Goal: Transaction & Acquisition: Download file/media

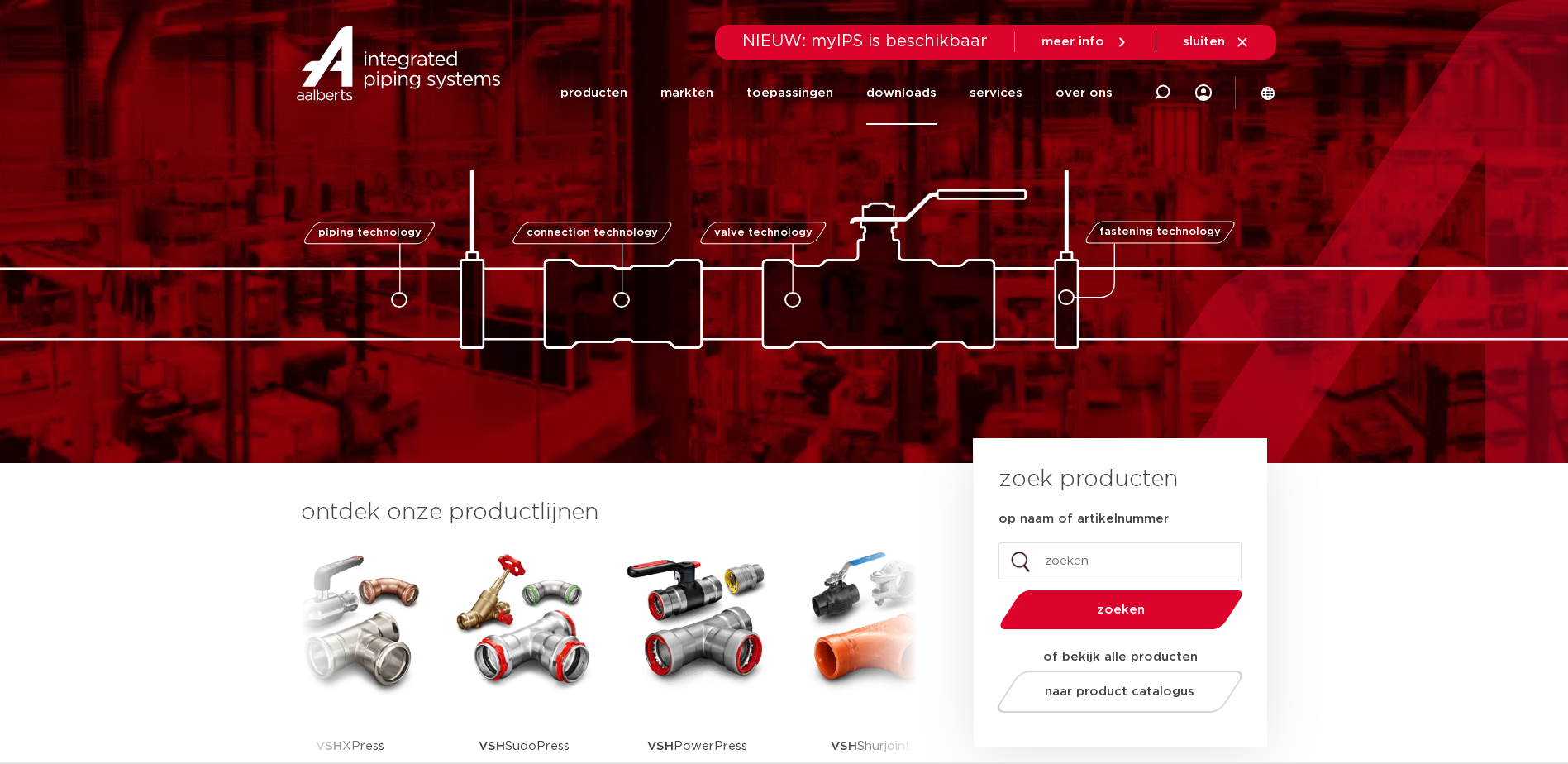
click at [901, 98] on link "downloads" at bounding box center [901, 93] width 70 height 64
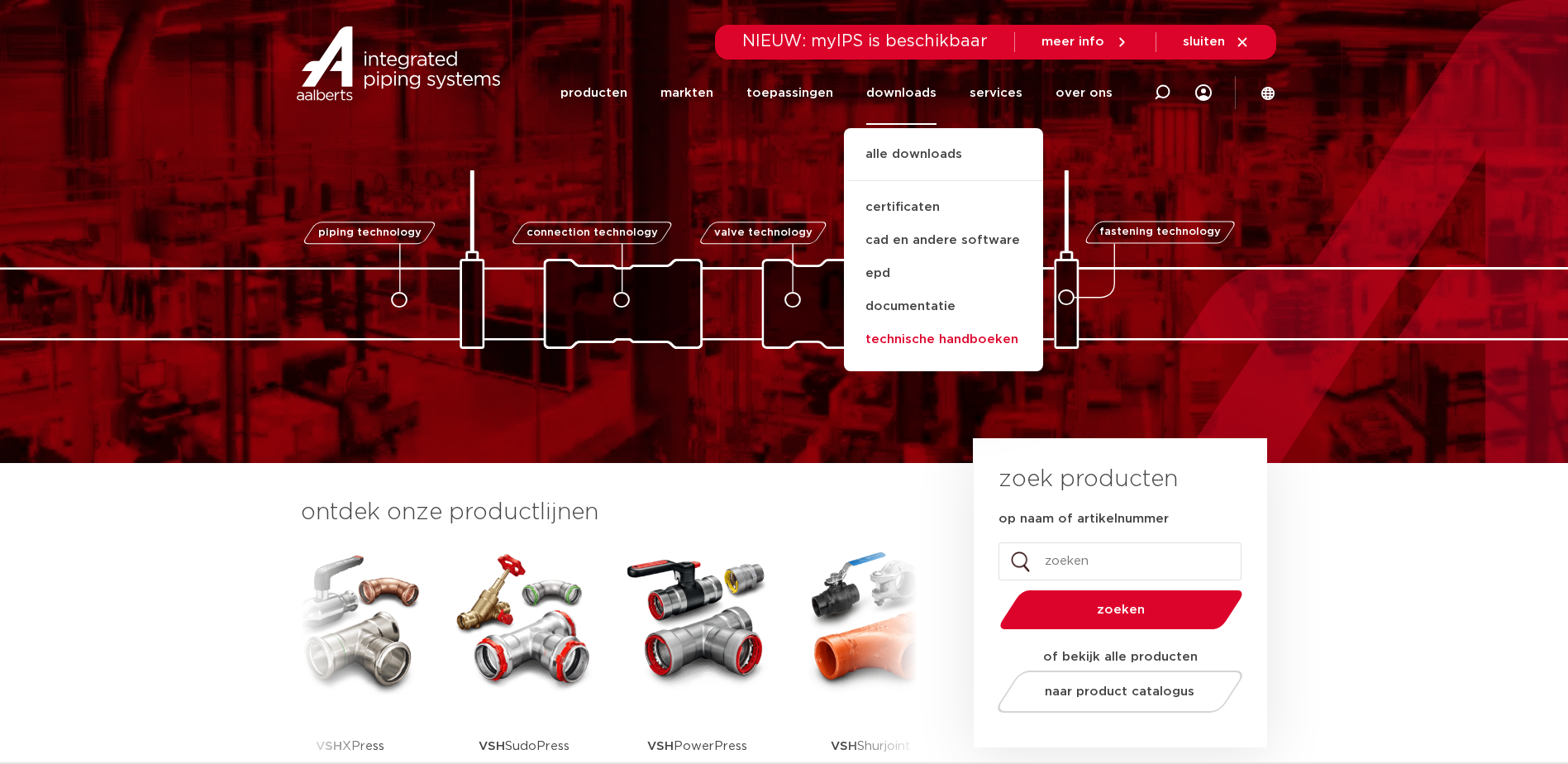
click at [913, 348] on link "technische handboeken" at bounding box center [943, 339] width 199 height 33
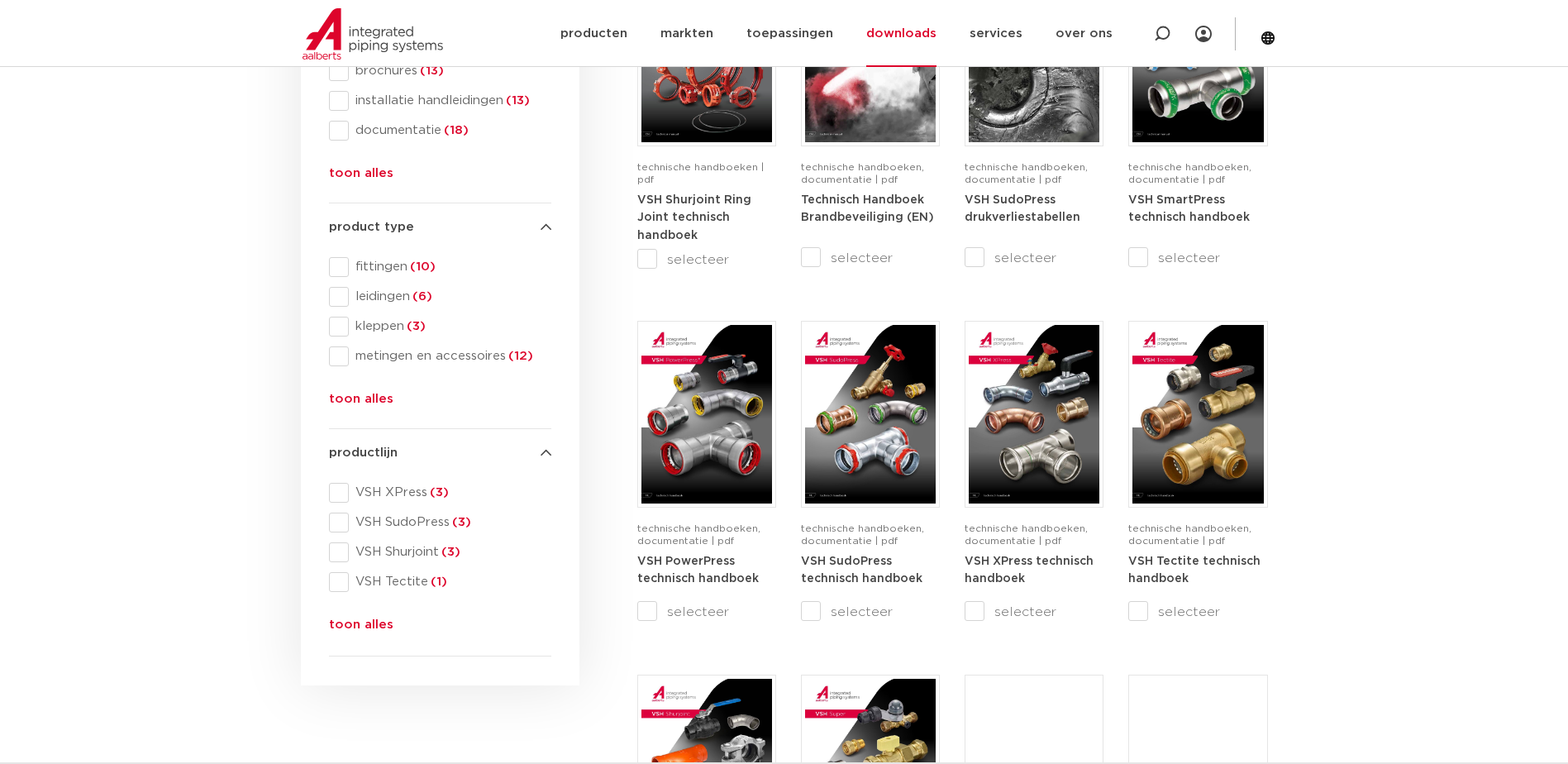
scroll to position [497, 0]
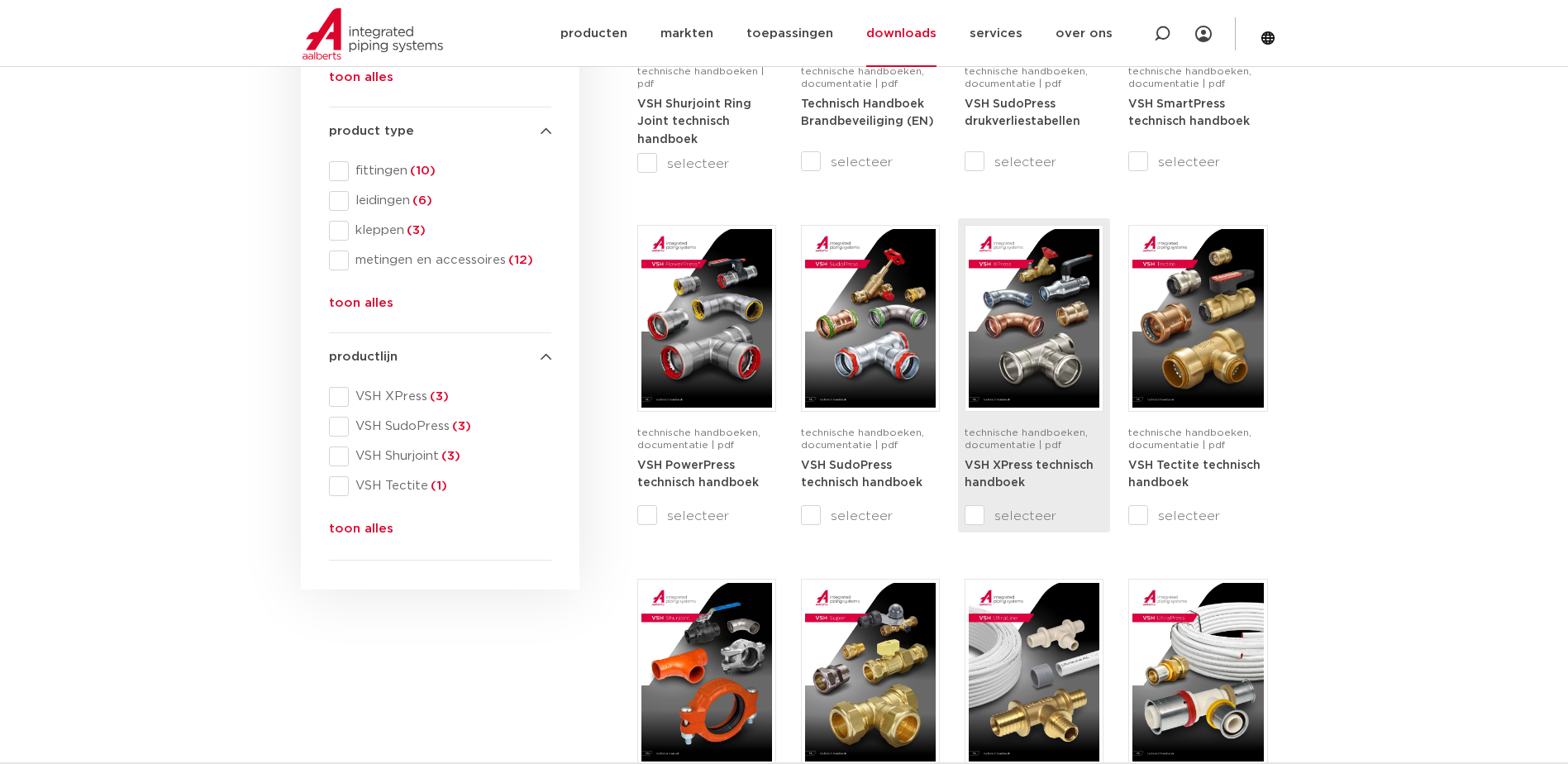
click at [978, 513] on input "selecteer" at bounding box center [999, 515] width 69 height 20
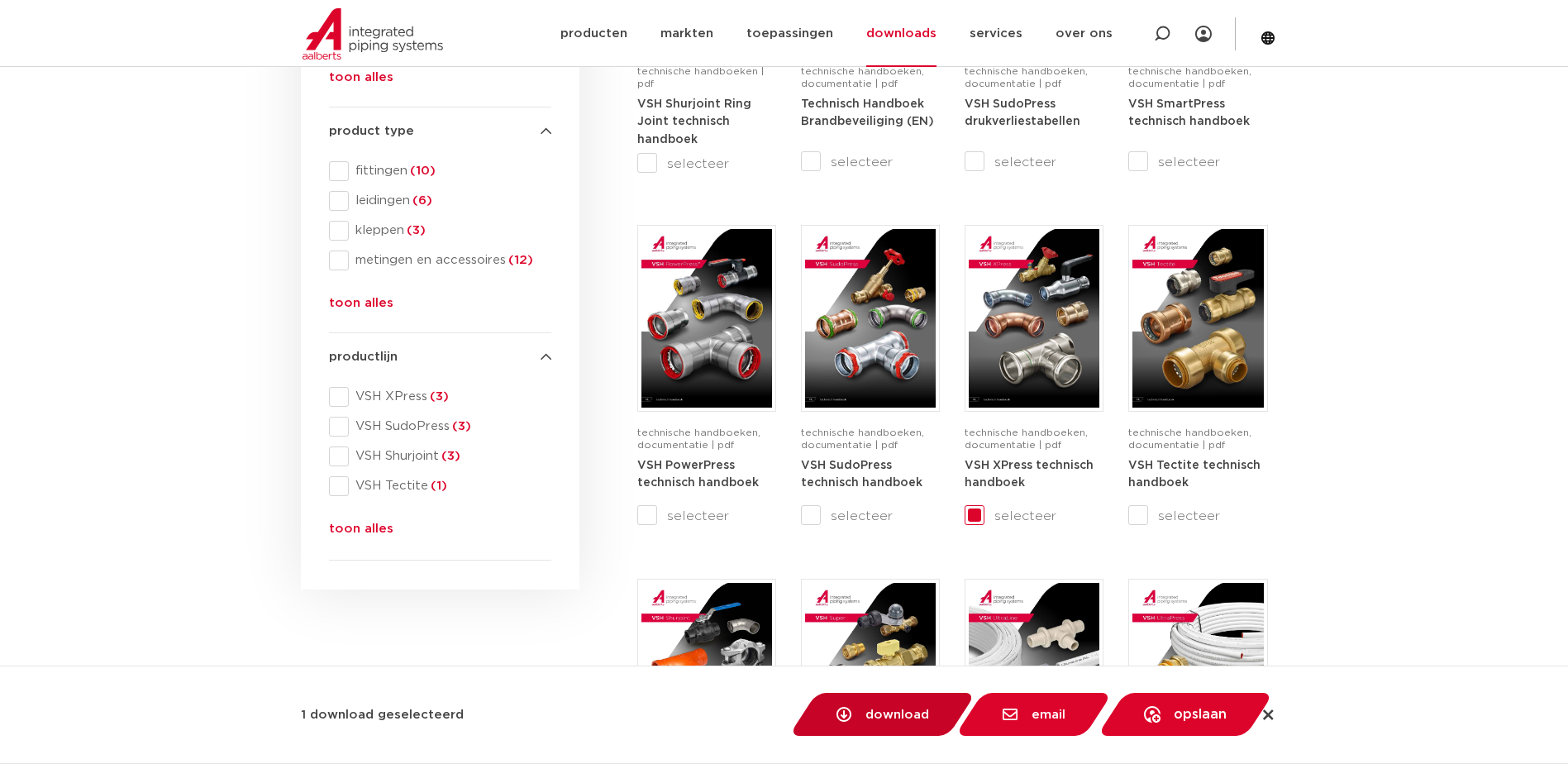
click at [875, 719] on span "download" at bounding box center [897, 714] width 64 height 13
checkbox input "false"
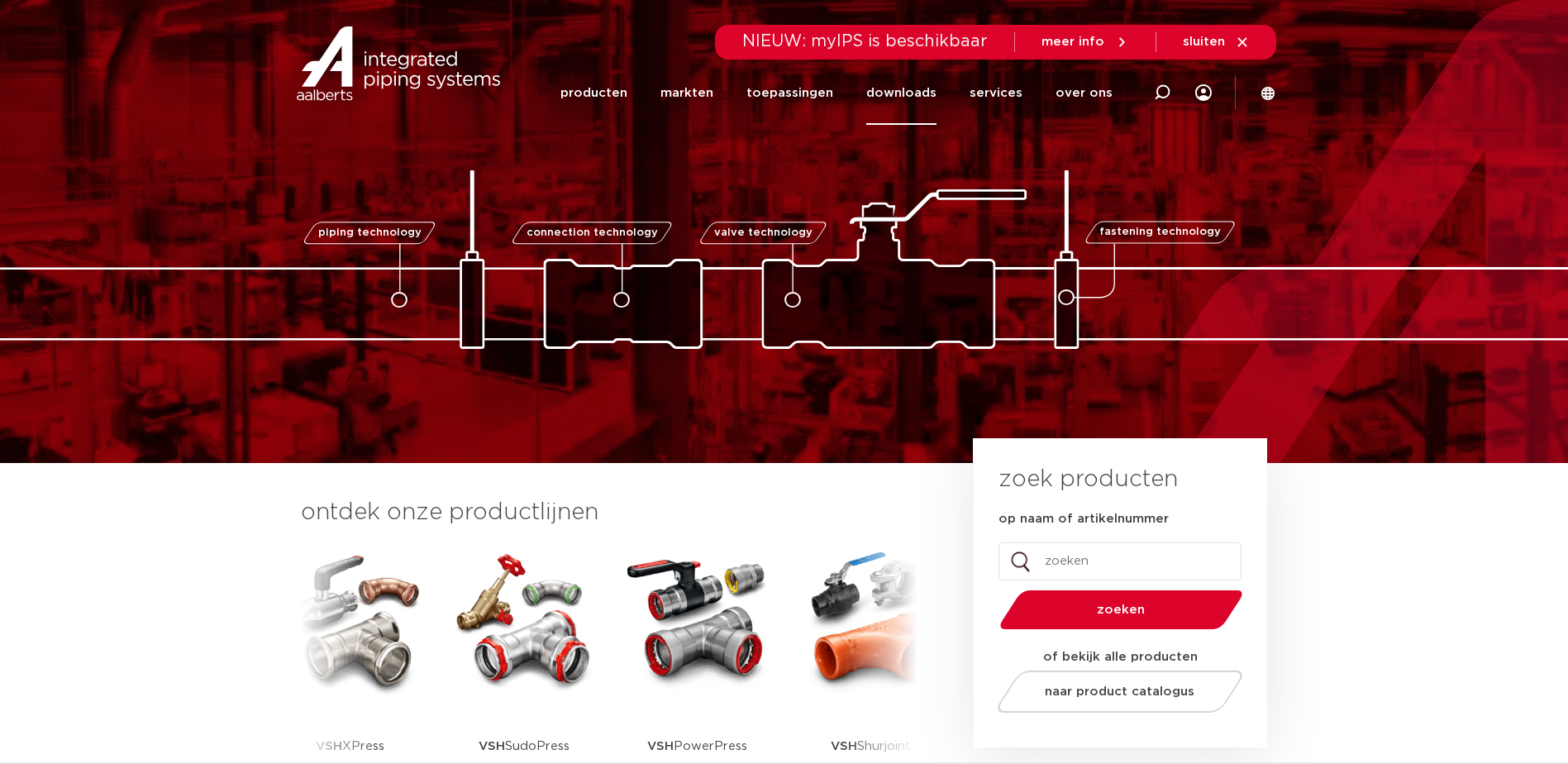
click at [903, 91] on link "downloads" at bounding box center [901, 93] width 70 height 64
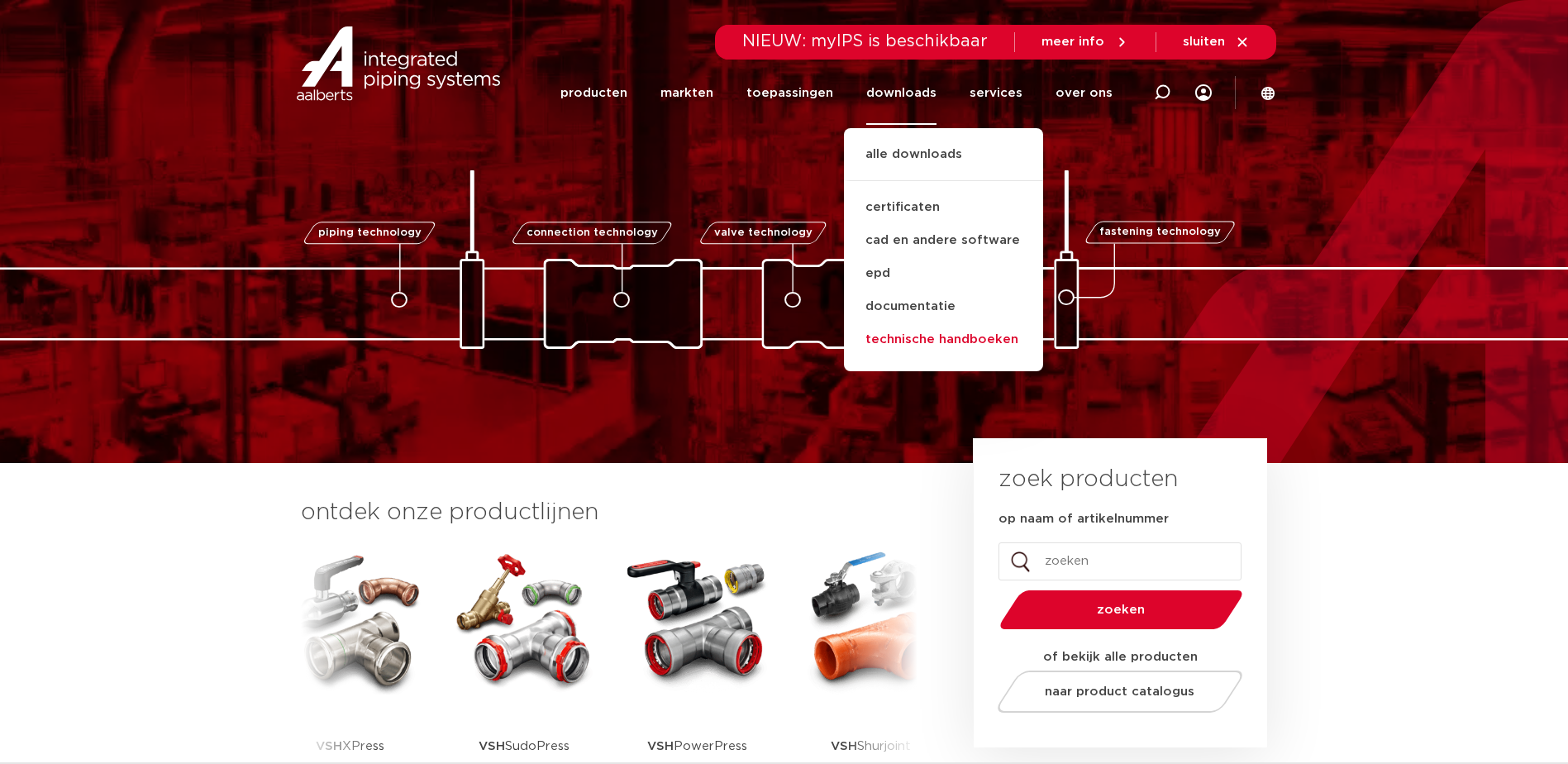
click at [915, 338] on link "technische handboeken" at bounding box center [943, 339] width 199 height 33
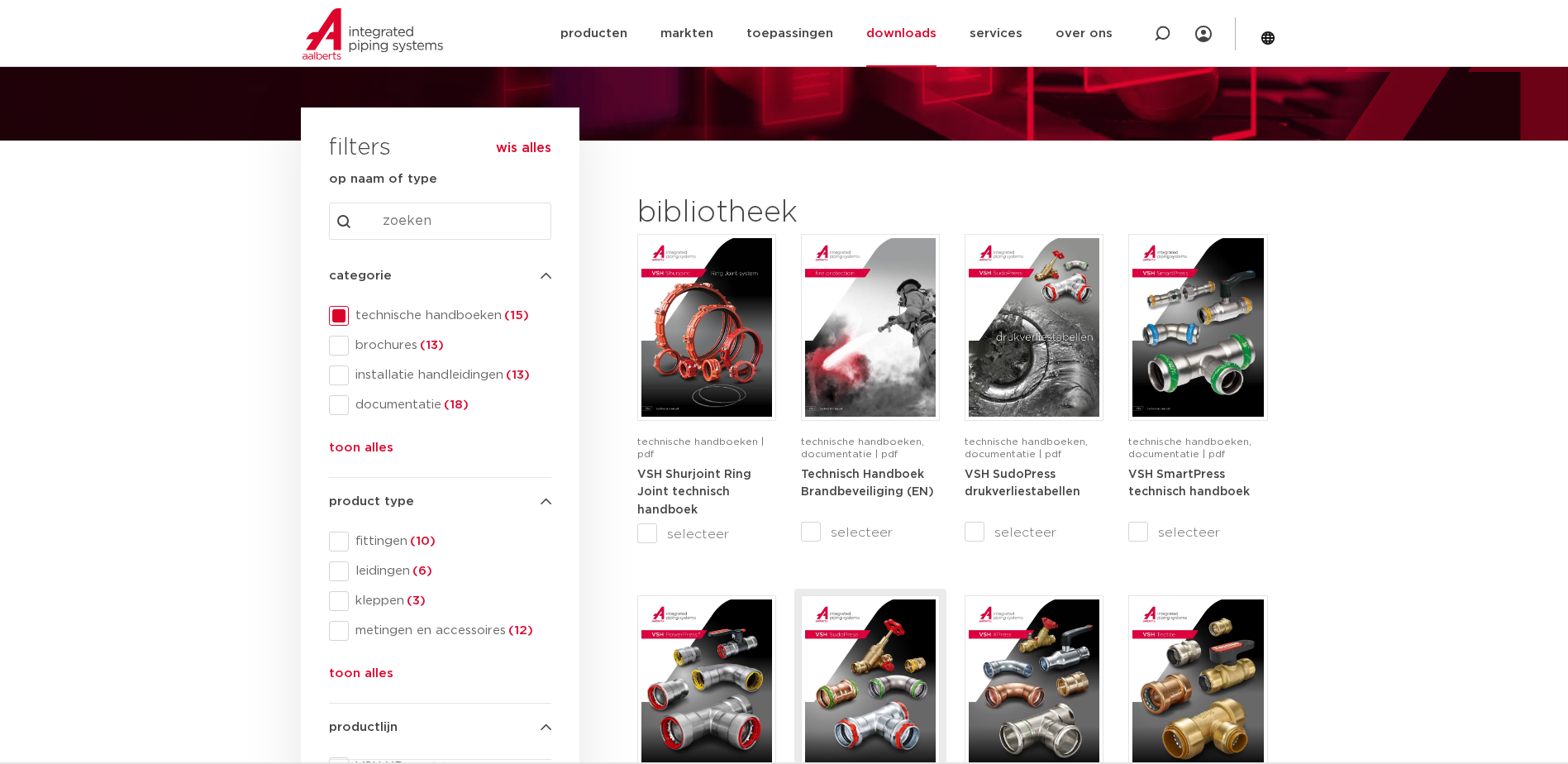
scroll to position [166, 0]
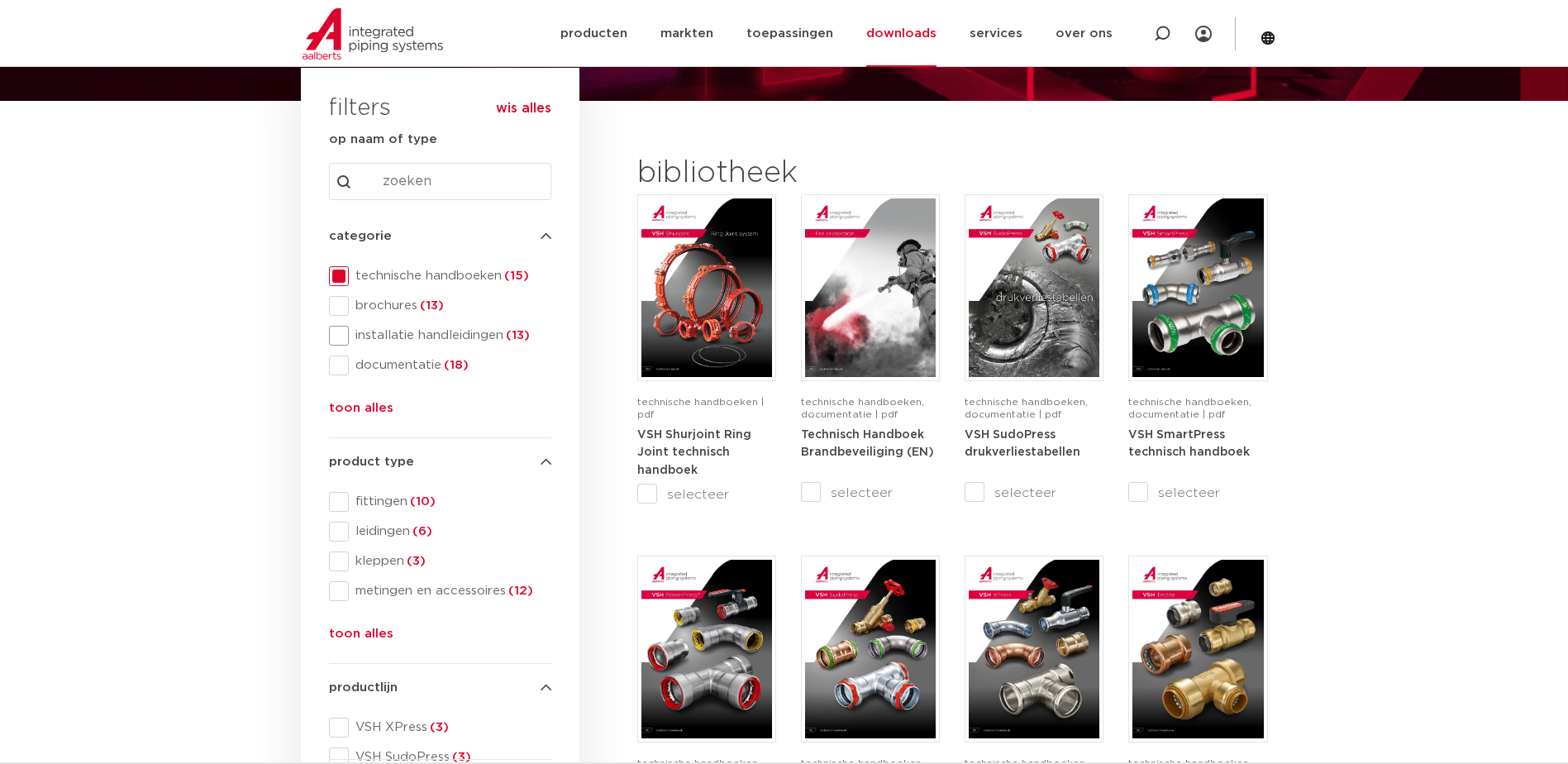
click at [339, 338] on span at bounding box center [338, 335] width 20 height 20
click at [342, 273] on span at bounding box center [338, 276] width 20 height 20
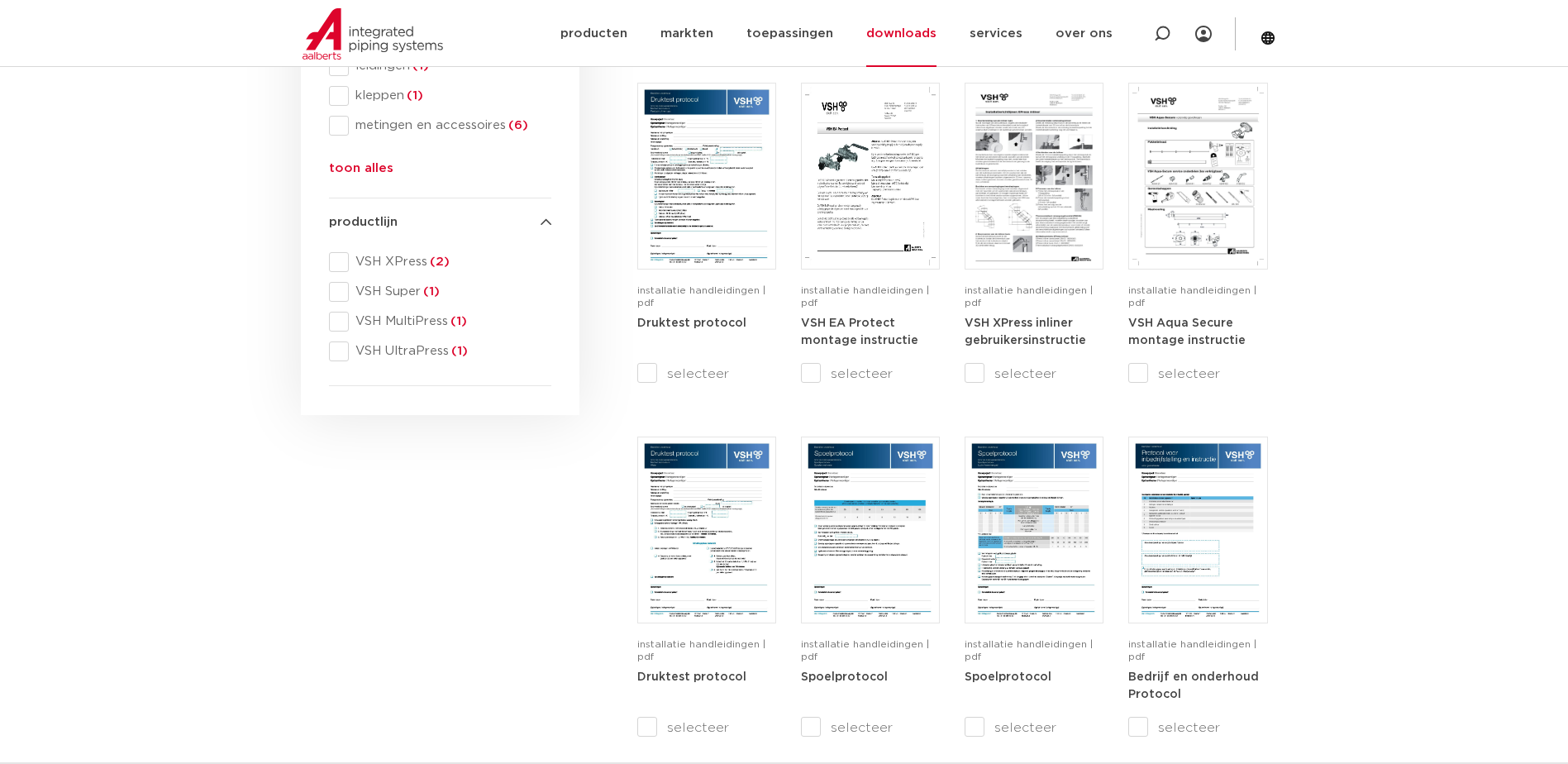
scroll to position [579, 0]
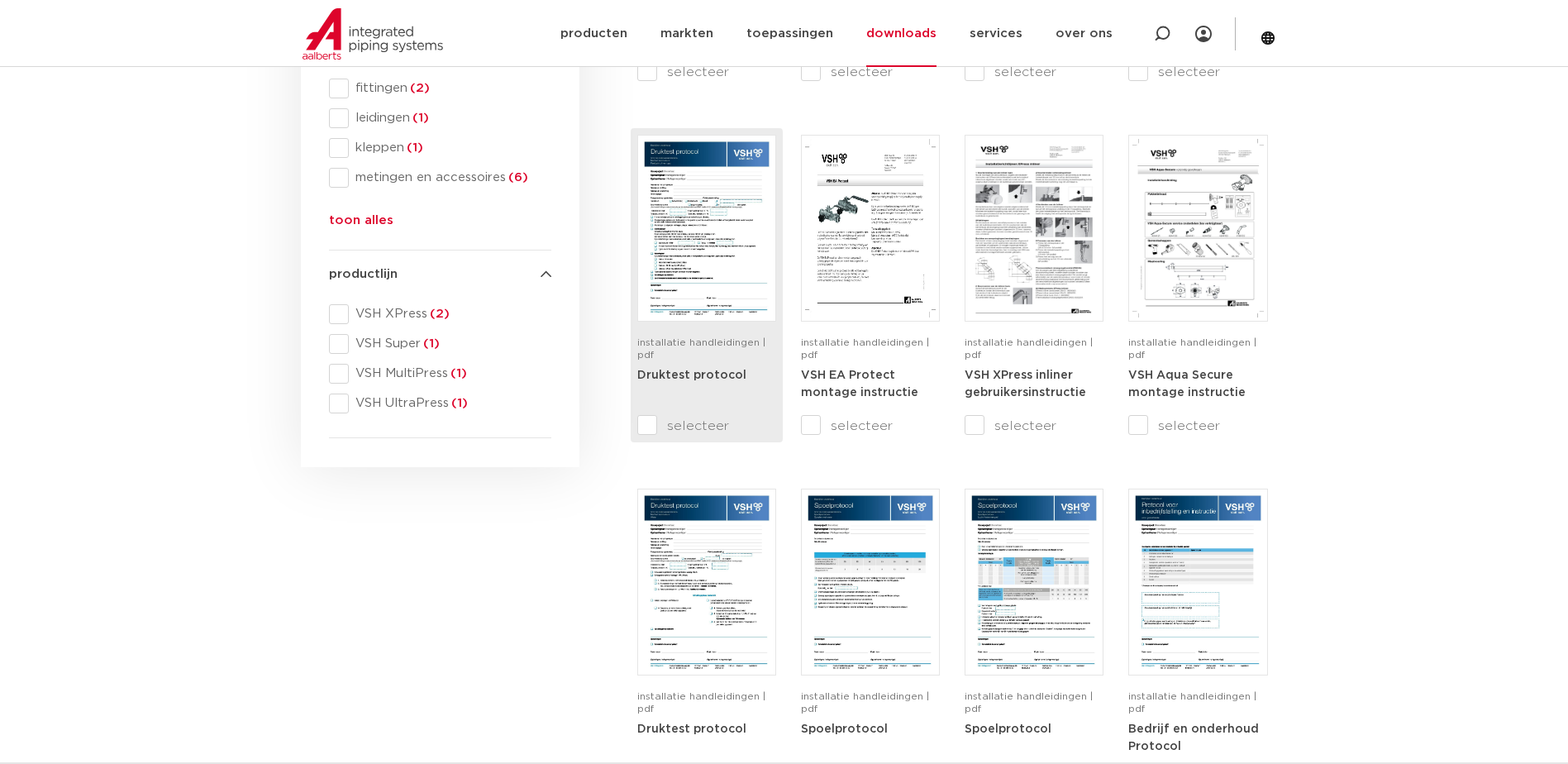
click at [714, 250] on img at bounding box center [706, 228] width 131 height 179
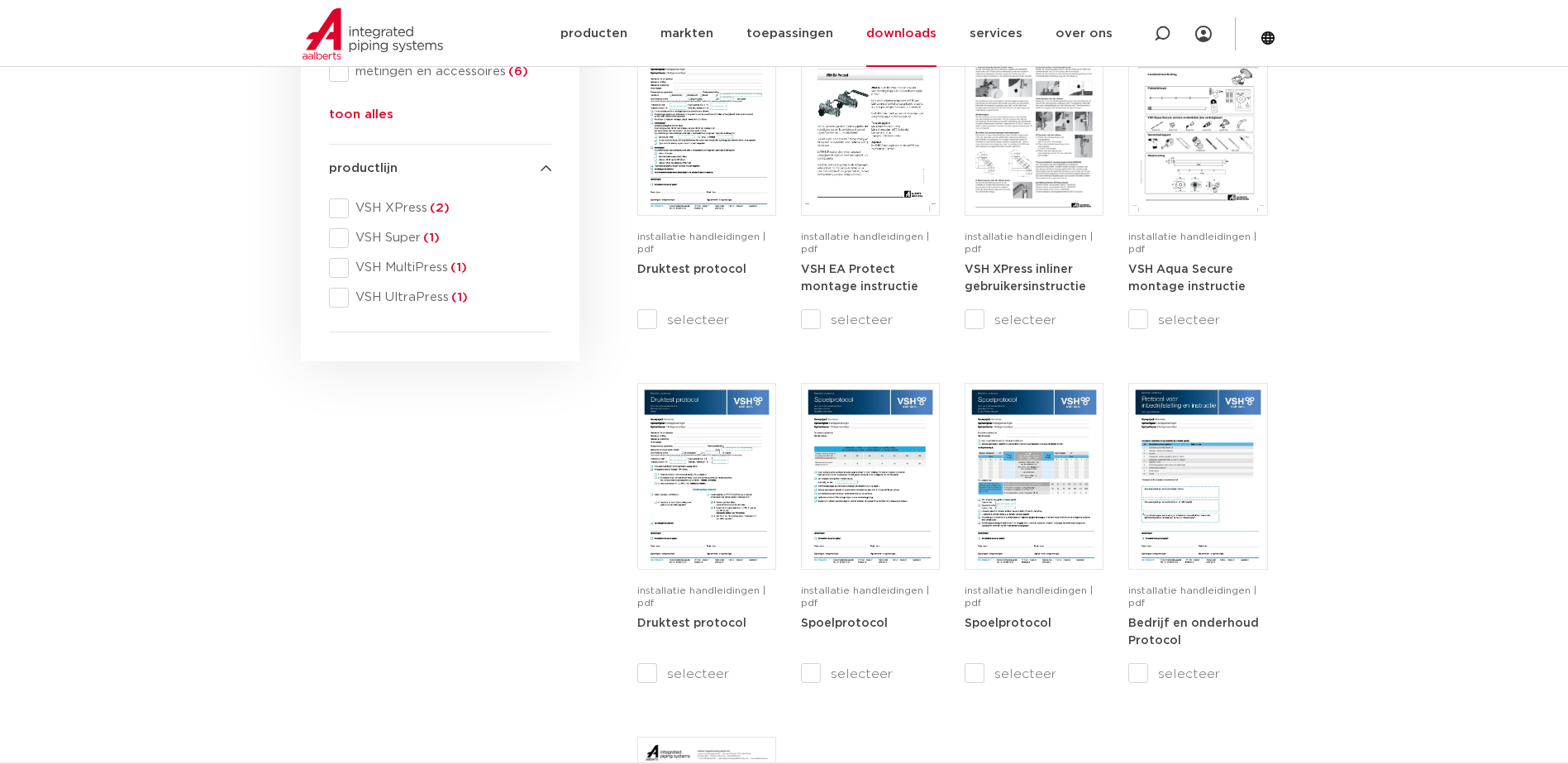
scroll to position [827, 0]
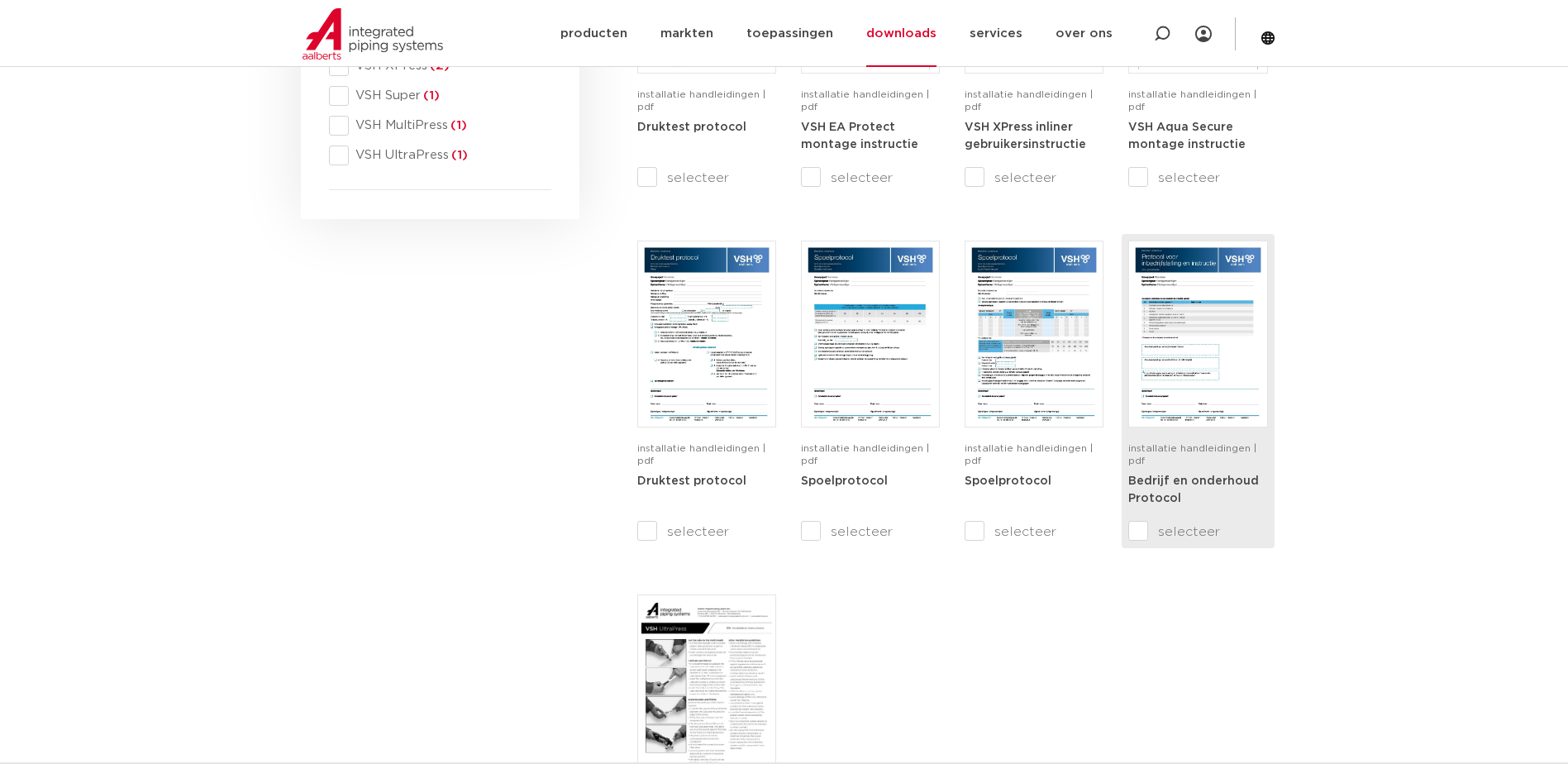
click at [1219, 338] on img at bounding box center [1197, 333] width 131 height 179
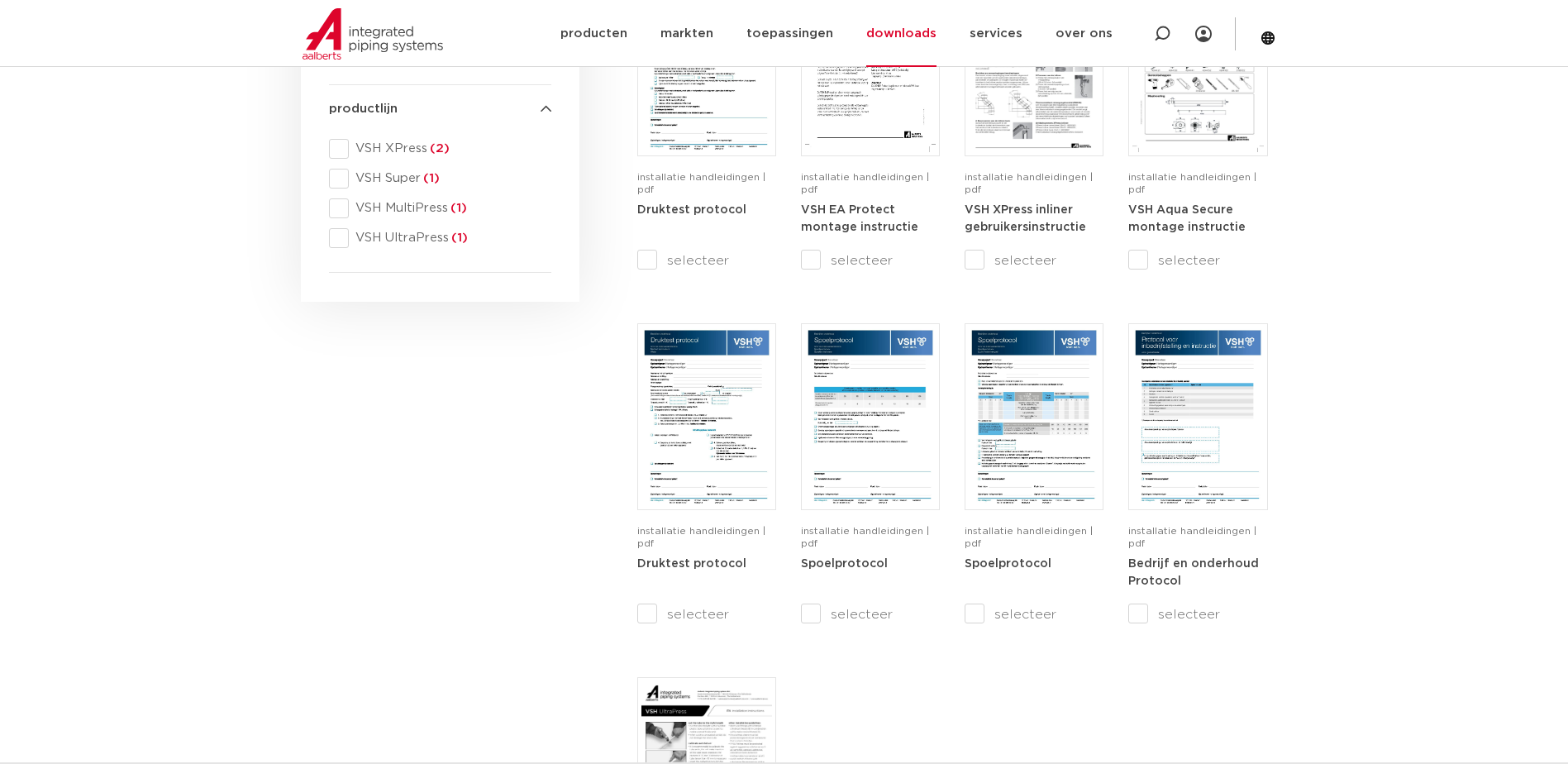
scroll to position [248, 0]
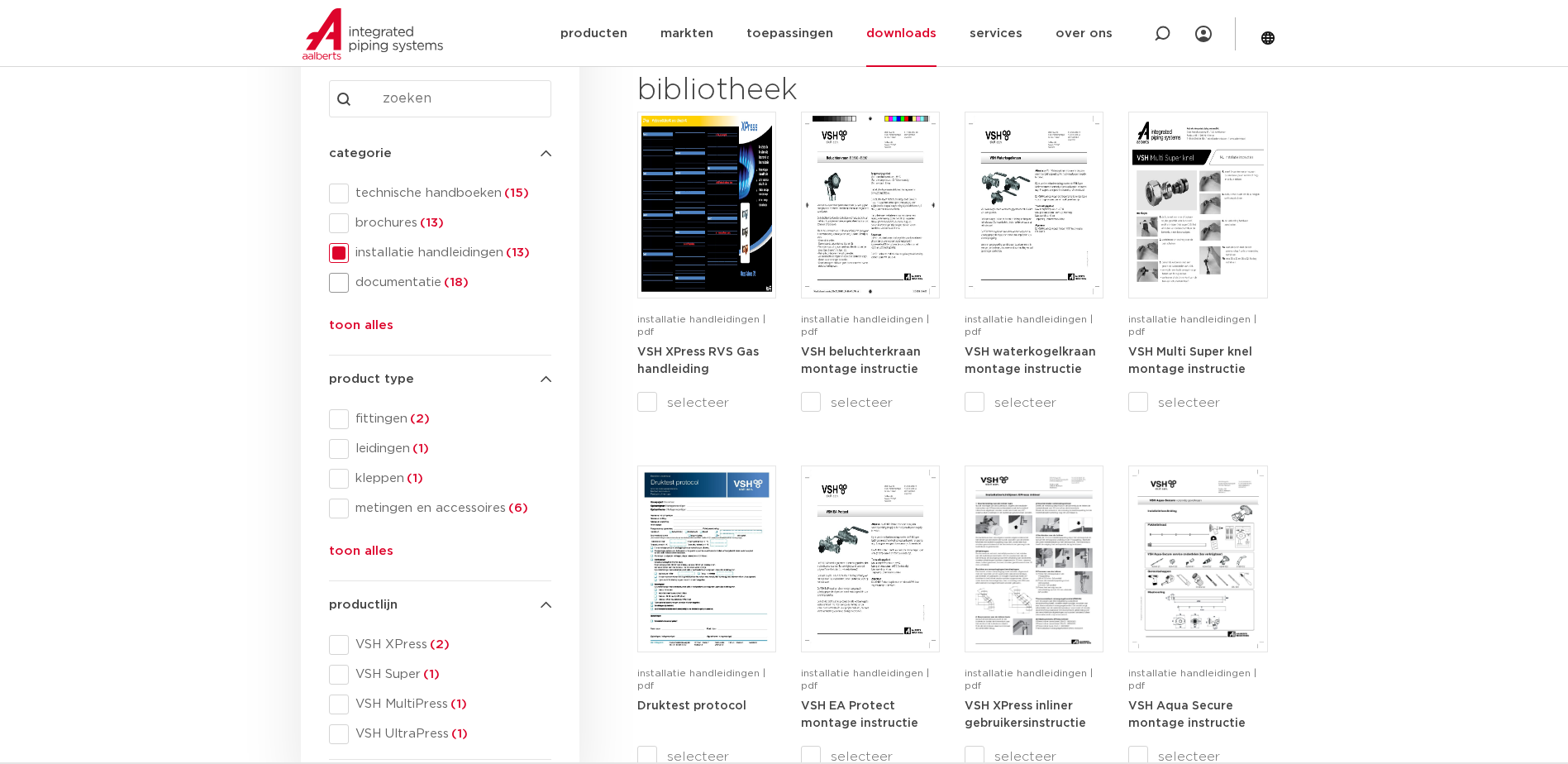
click at [343, 283] on span at bounding box center [338, 282] width 20 height 20
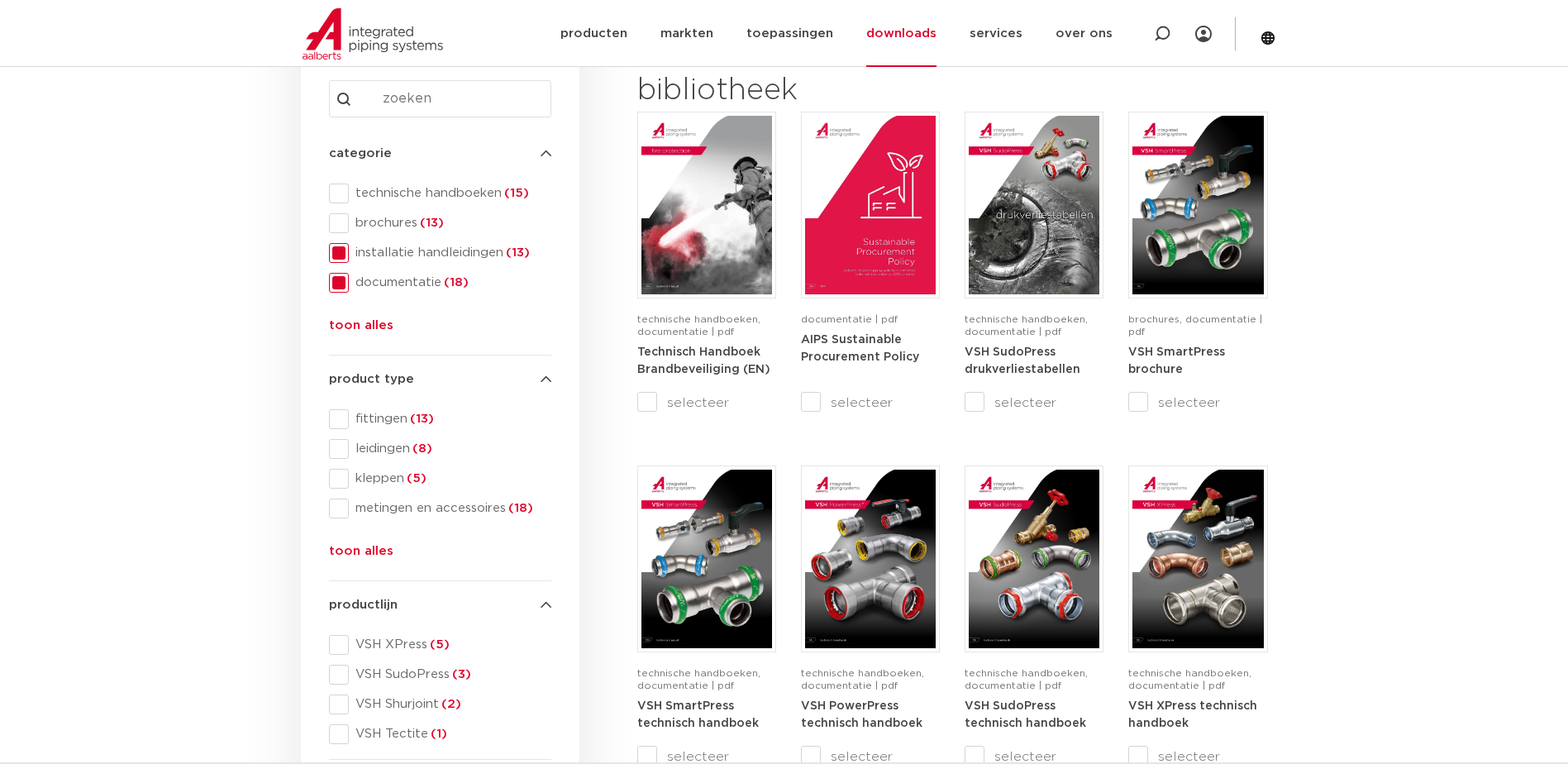
click at [338, 253] on div "categorie categorie technische handboeken (15) brochures (13) installatie handl…" at bounding box center [440, 243] width 222 height 198
click at [338, 254] on span at bounding box center [338, 253] width 20 height 20
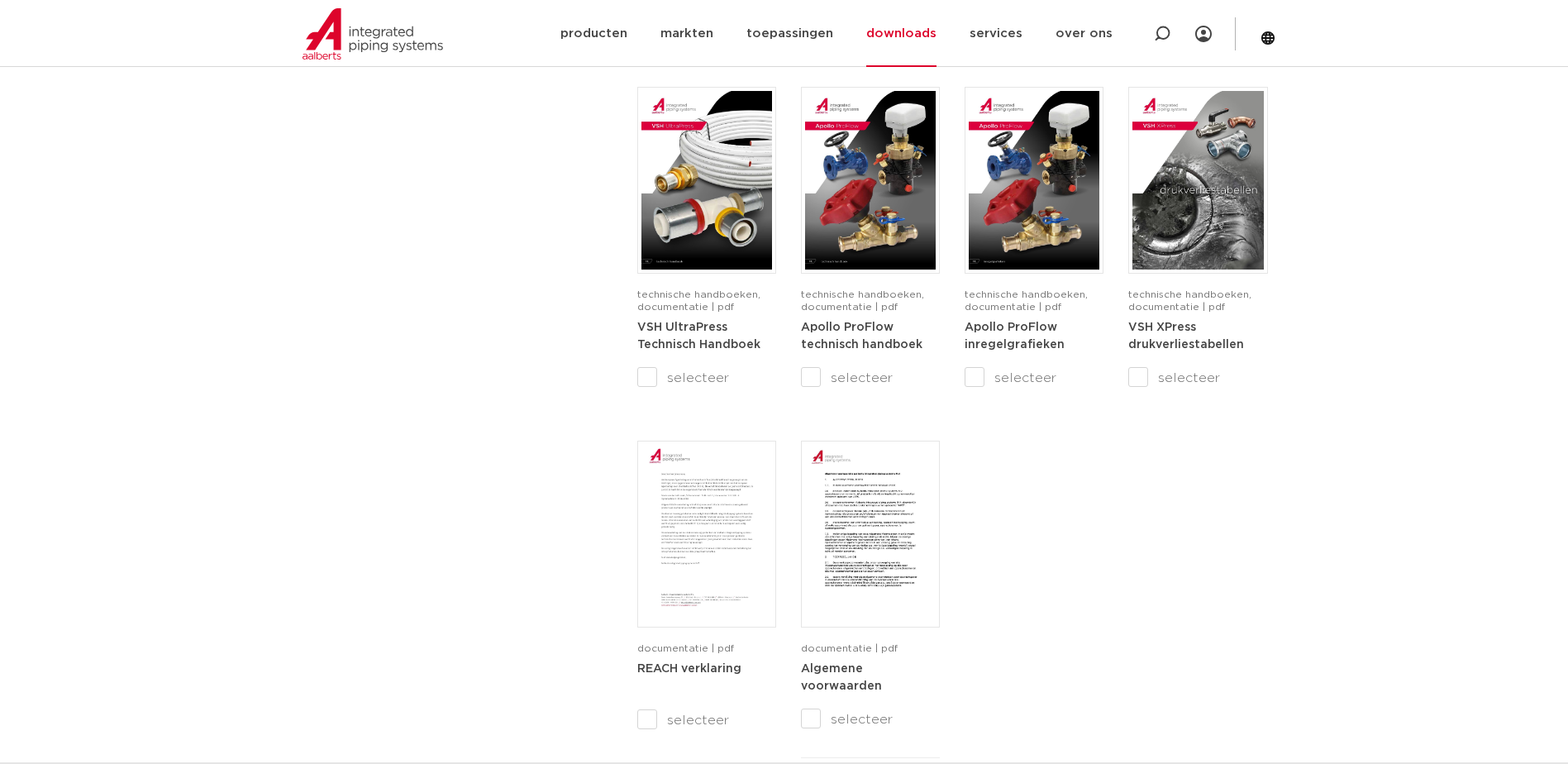
scroll to position [1406, 0]
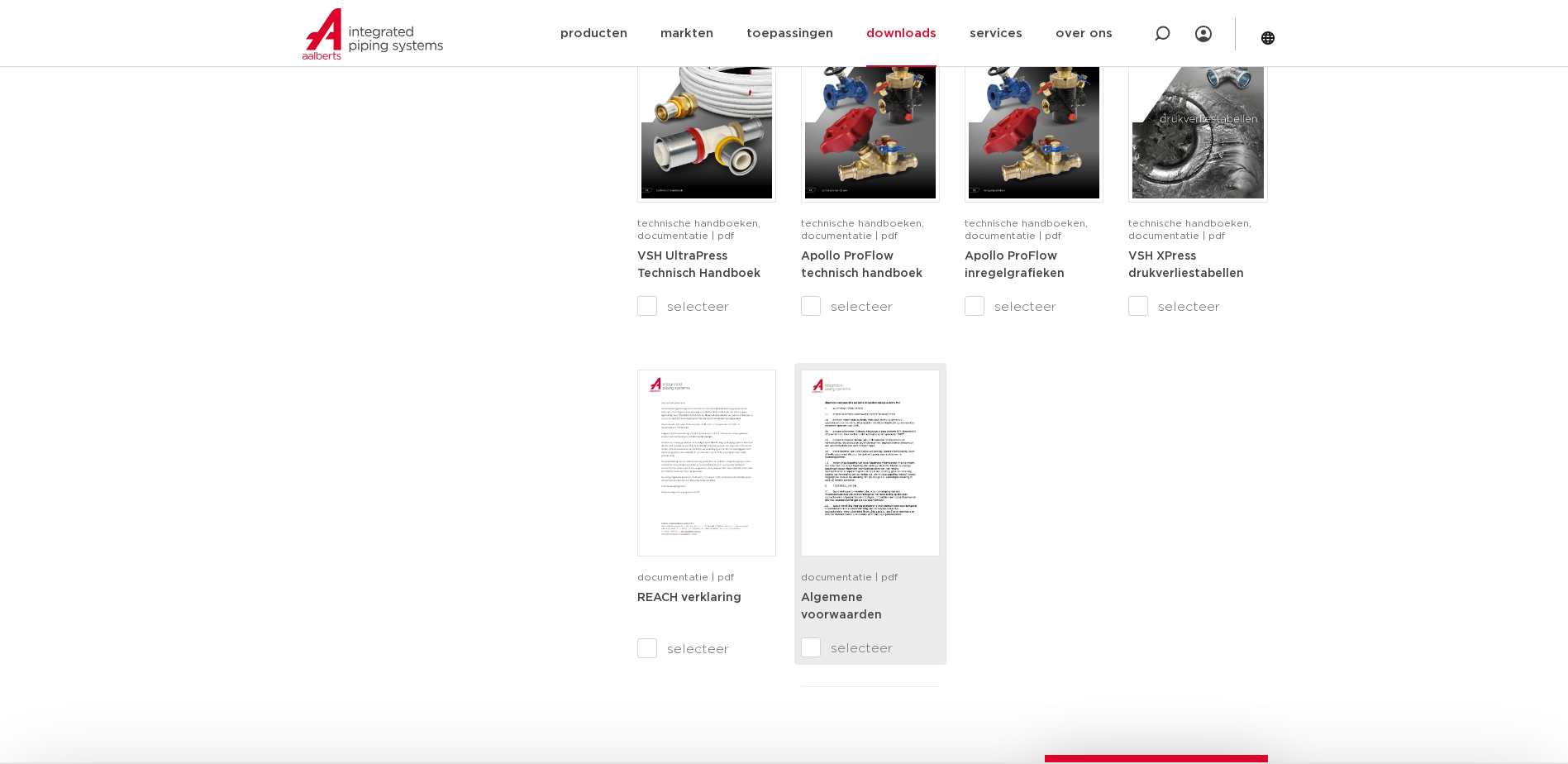
click at [885, 448] on img at bounding box center [870, 462] width 131 height 179
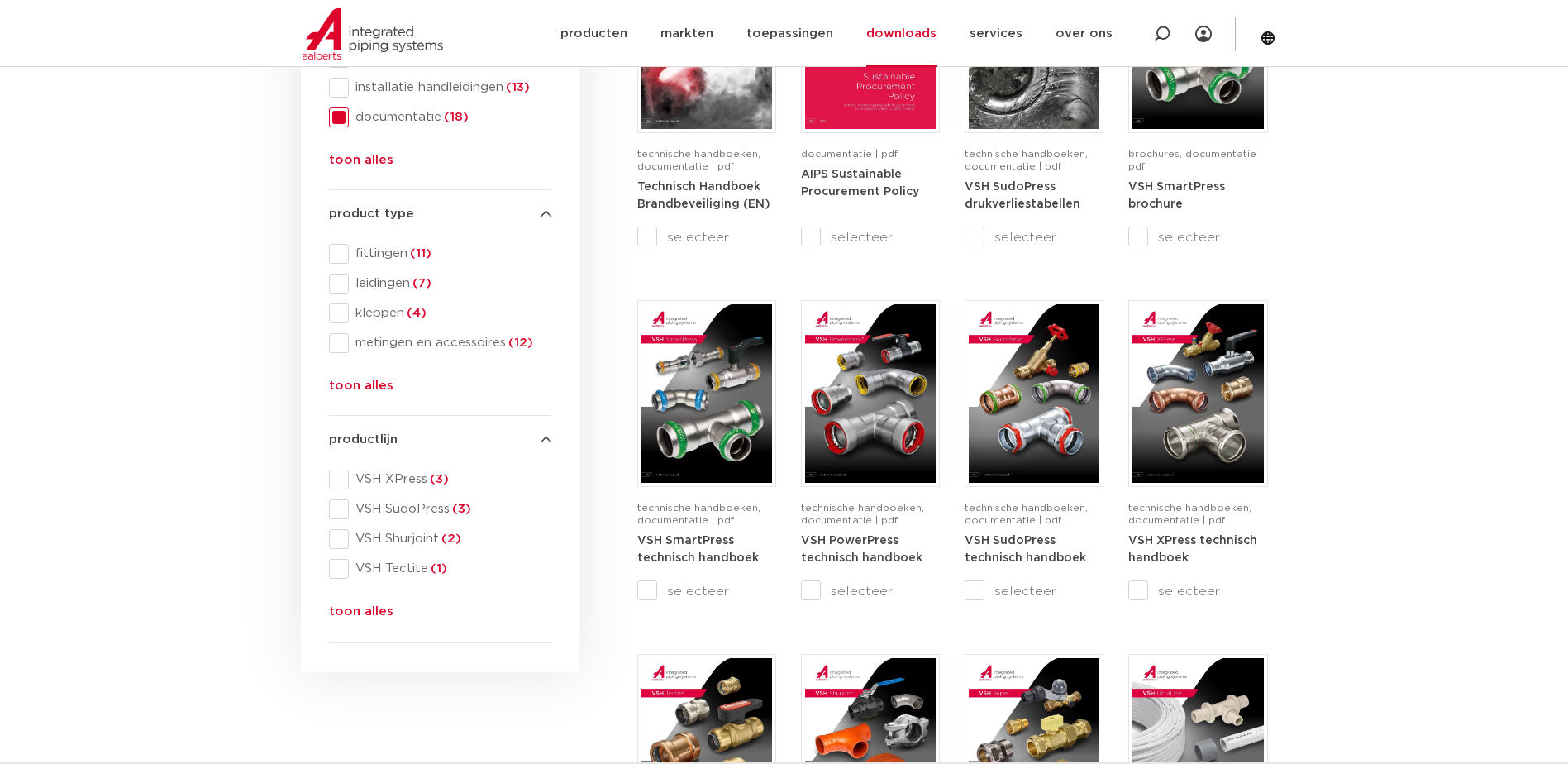
scroll to position [0, 0]
